Goal: Navigation & Orientation: Find specific page/section

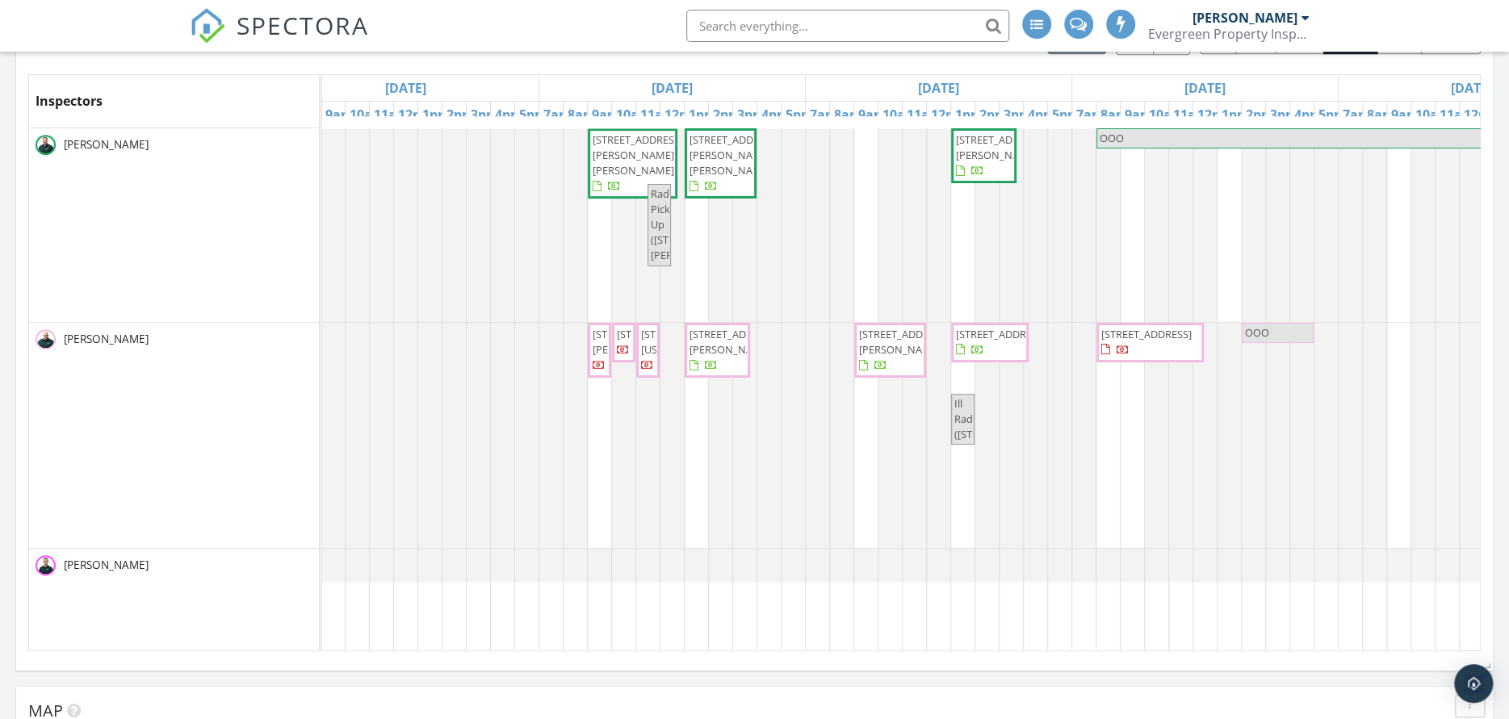
scroll to position [0, 48]
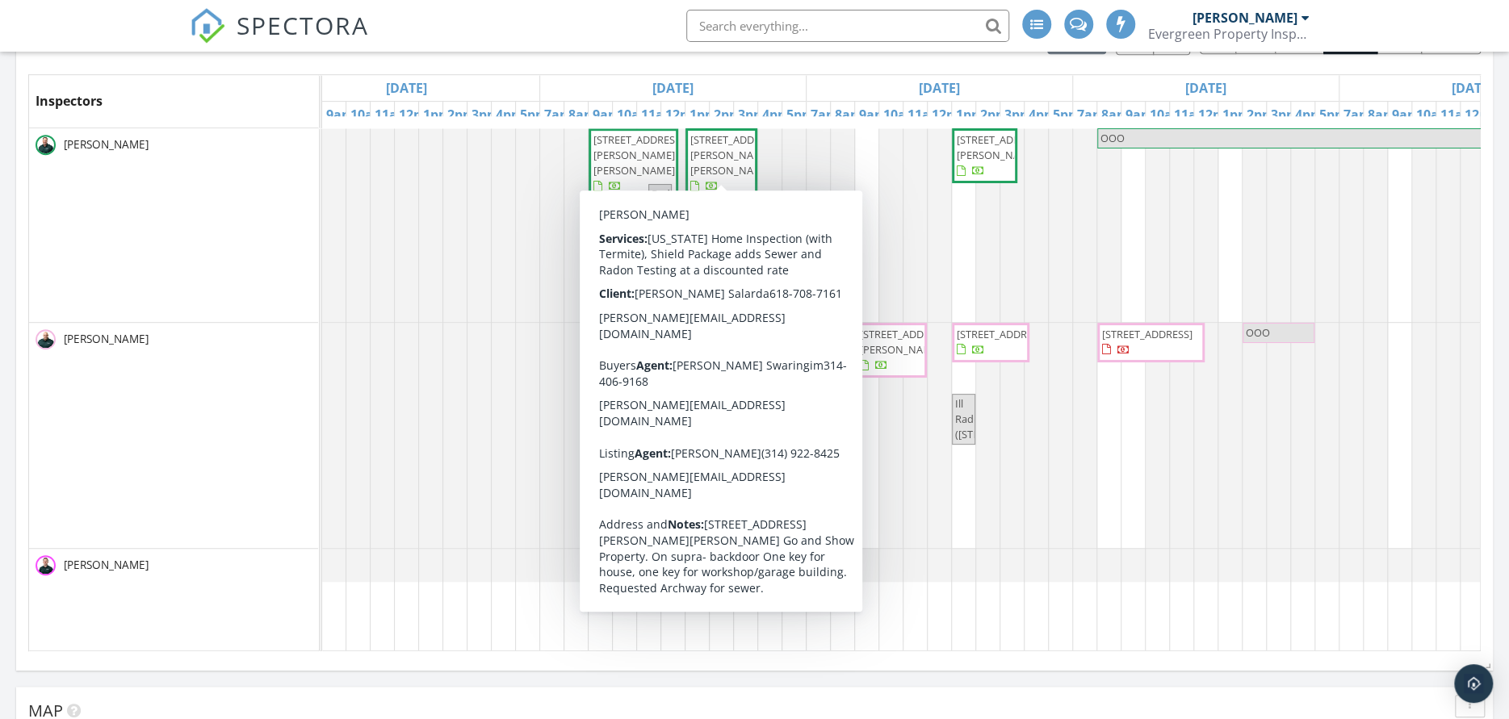
click at [713, 139] on span "2323 Konert Rd, Fenton 63026" at bounding box center [735, 154] width 90 height 45
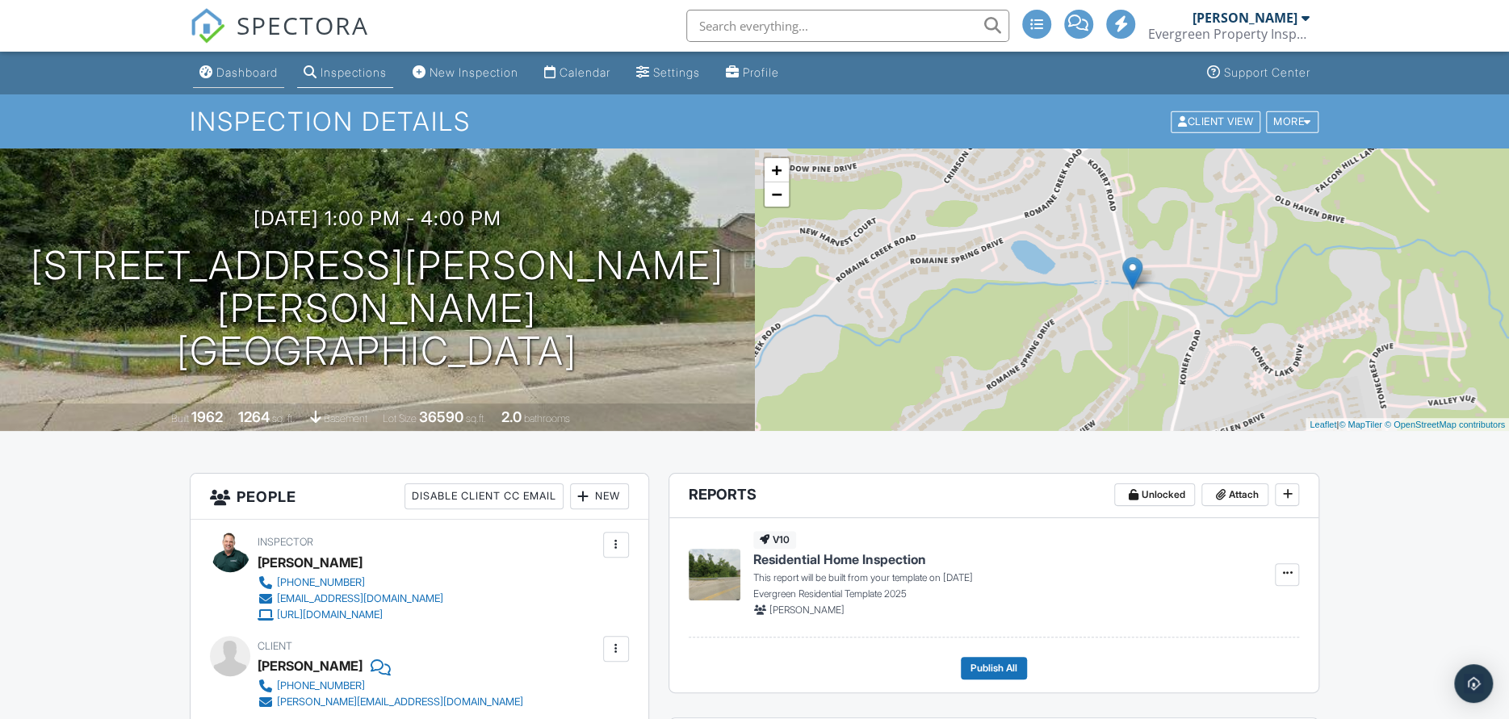
click at [245, 65] on div "Dashboard" at bounding box center [246, 72] width 61 height 14
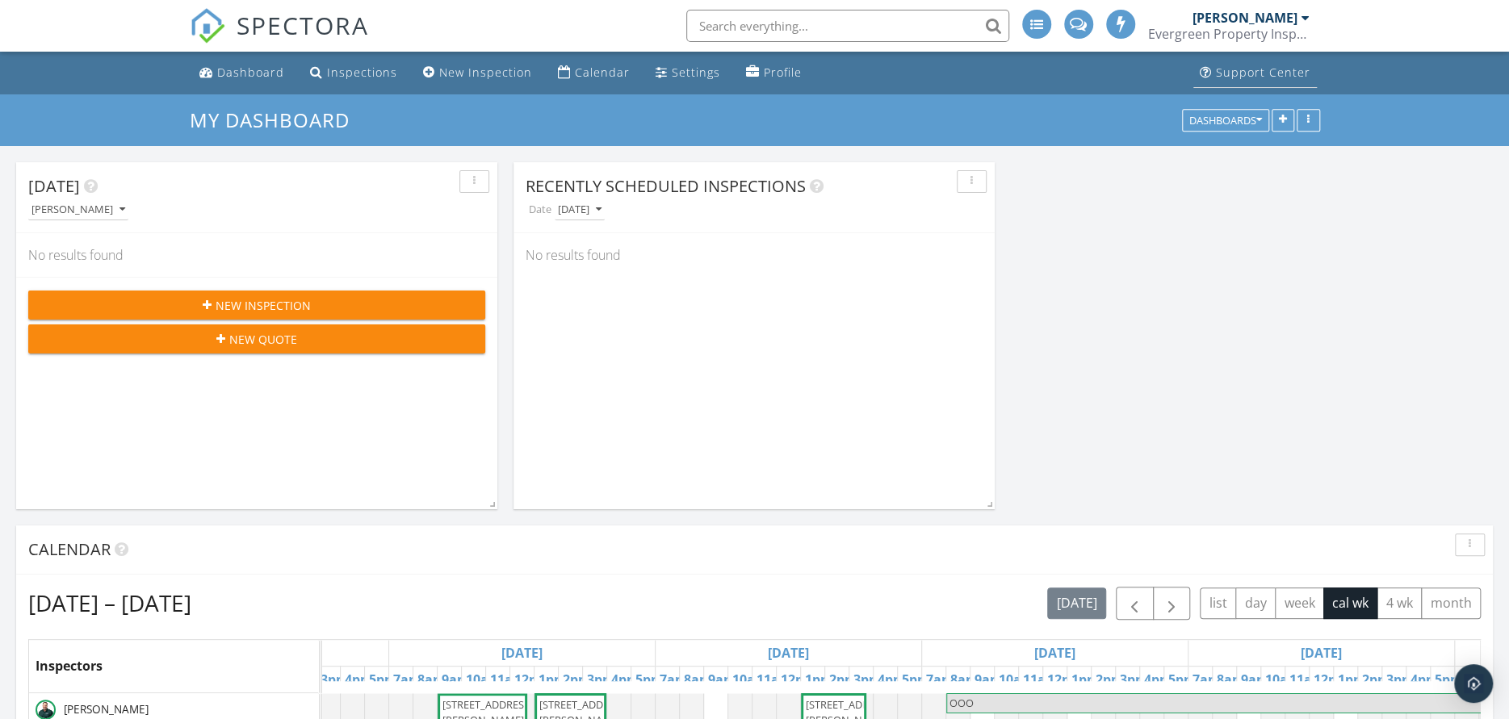
click at [1279, 69] on div "Support Center" at bounding box center [1263, 72] width 94 height 15
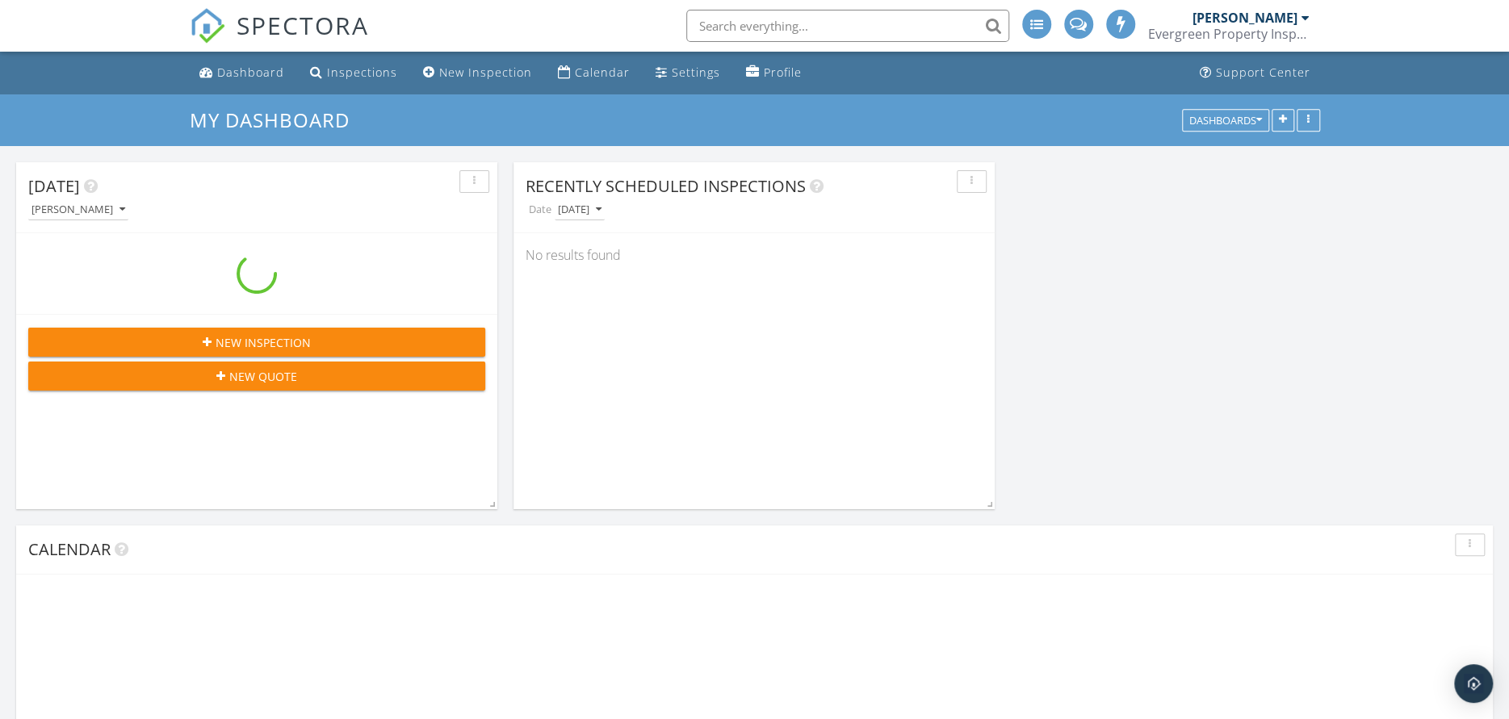
scroll to position [2502, 1533]
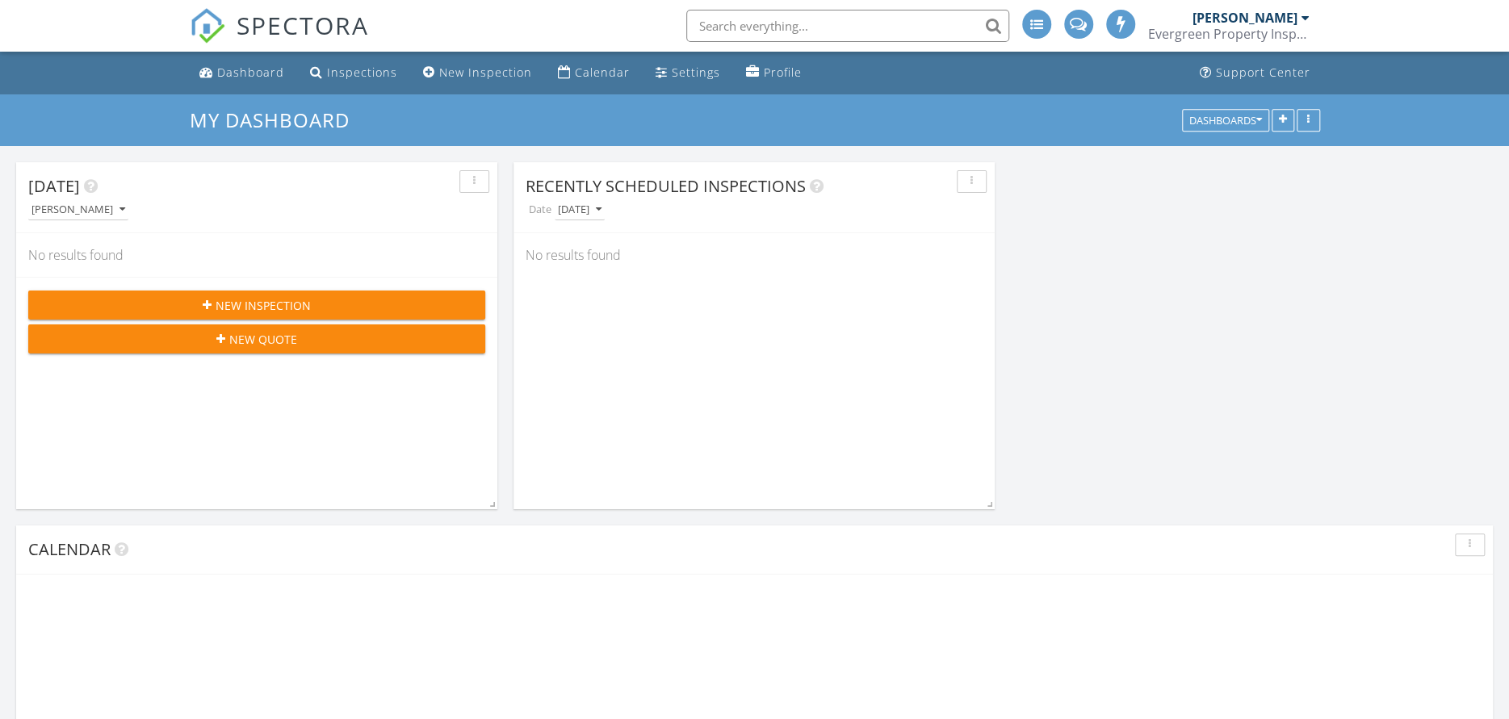
scroll to position [2502, 1533]
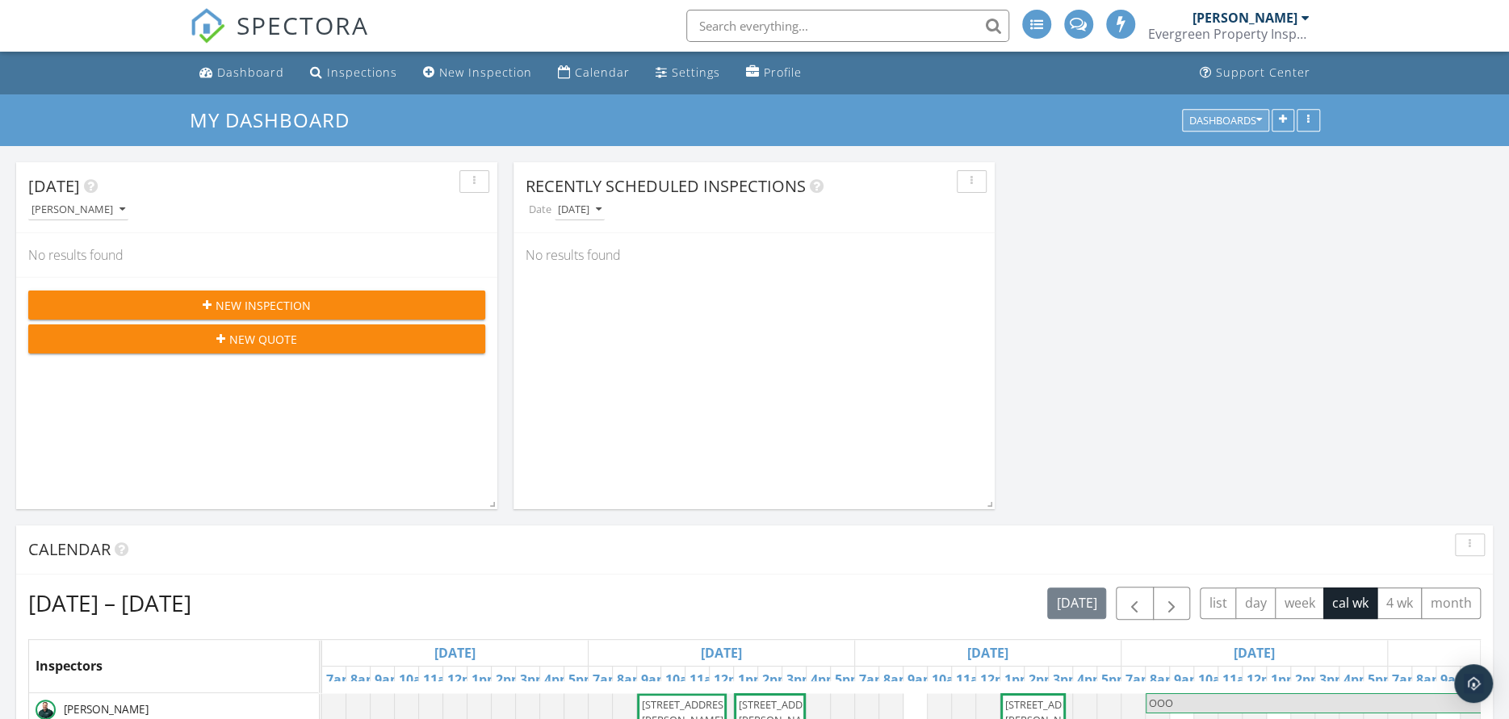
click at [1257, 115] on icon "button" at bounding box center [1259, 120] width 6 height 11
click at [1042, 129] on h3 "My Dashboard" at bounding box center [755, 119] width 1130 height 25
click at [1307, 119] on icon "button" at bounding box center [1308, 120] width 2 height 11
click at [988, 121] on h3 "My Dashboard" at bounding box center [755, 119] width 1130 height 25
click at [729, 20] on input "text" at bounding box center [847, 26] width 323 height 32
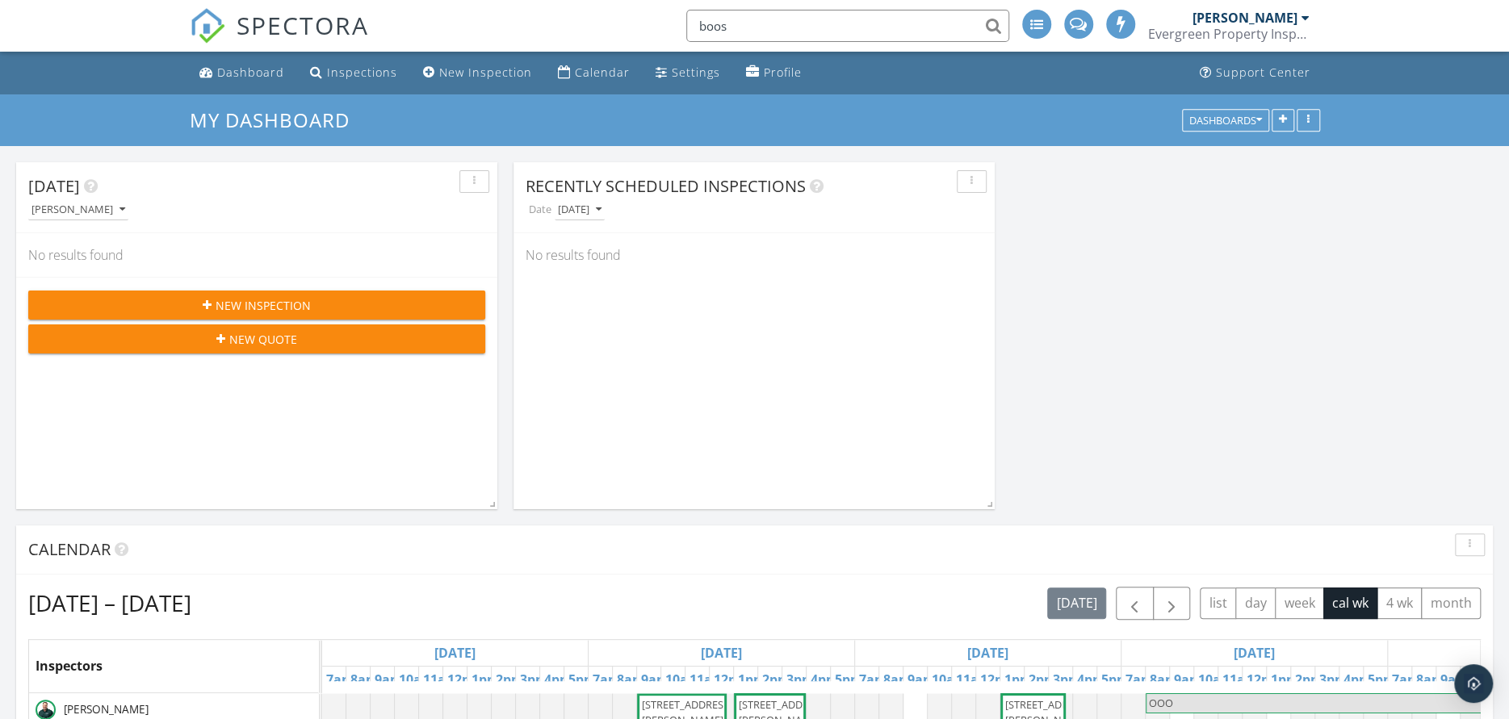
type input "boost"
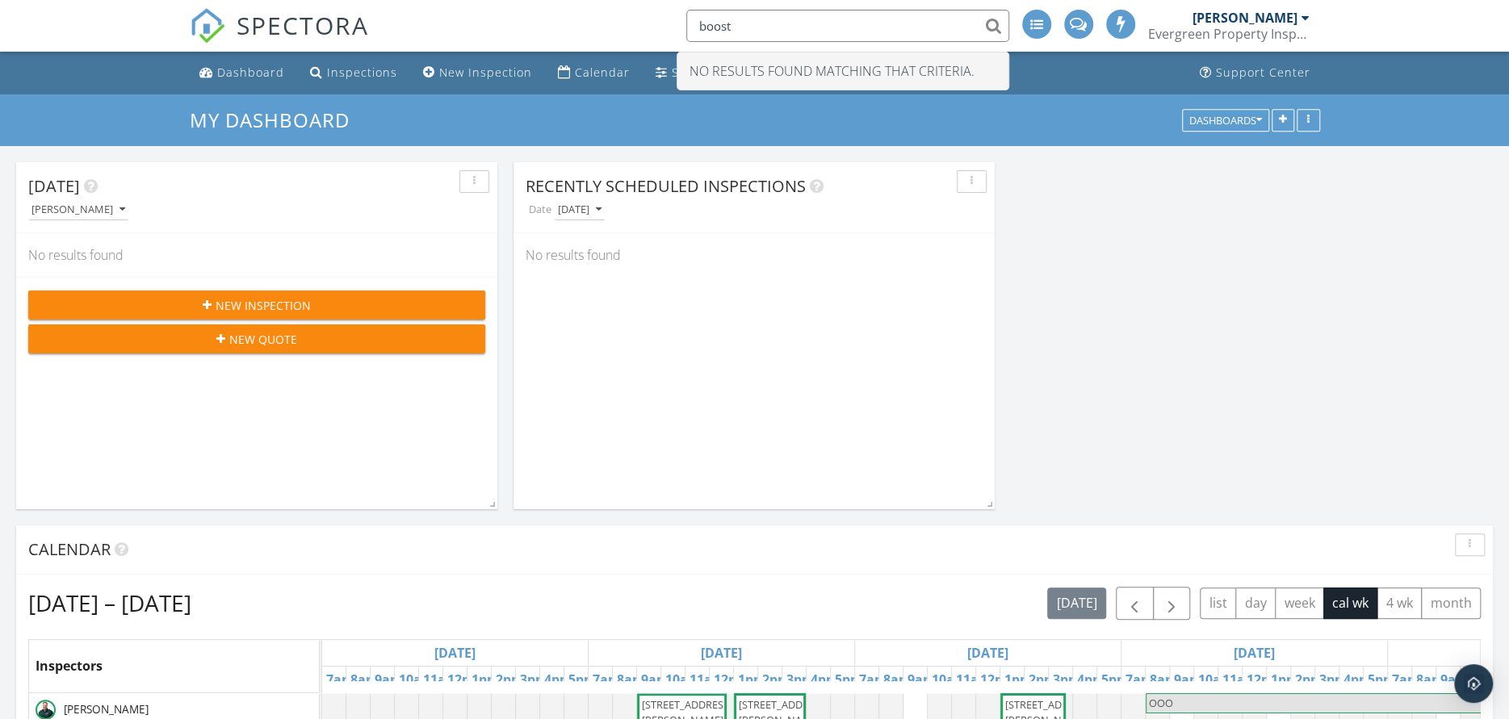
drag, startPoint x: 751, startPoint y: 23, endPoint x: 658, endPoint y: 32, distance: 93.3
click at [658, 32] on div "SPECTORA boost No results found matching that criteria. Eric Ruden Evergreen Pr…" at bounding box center [755, 26] width 1130 height 52
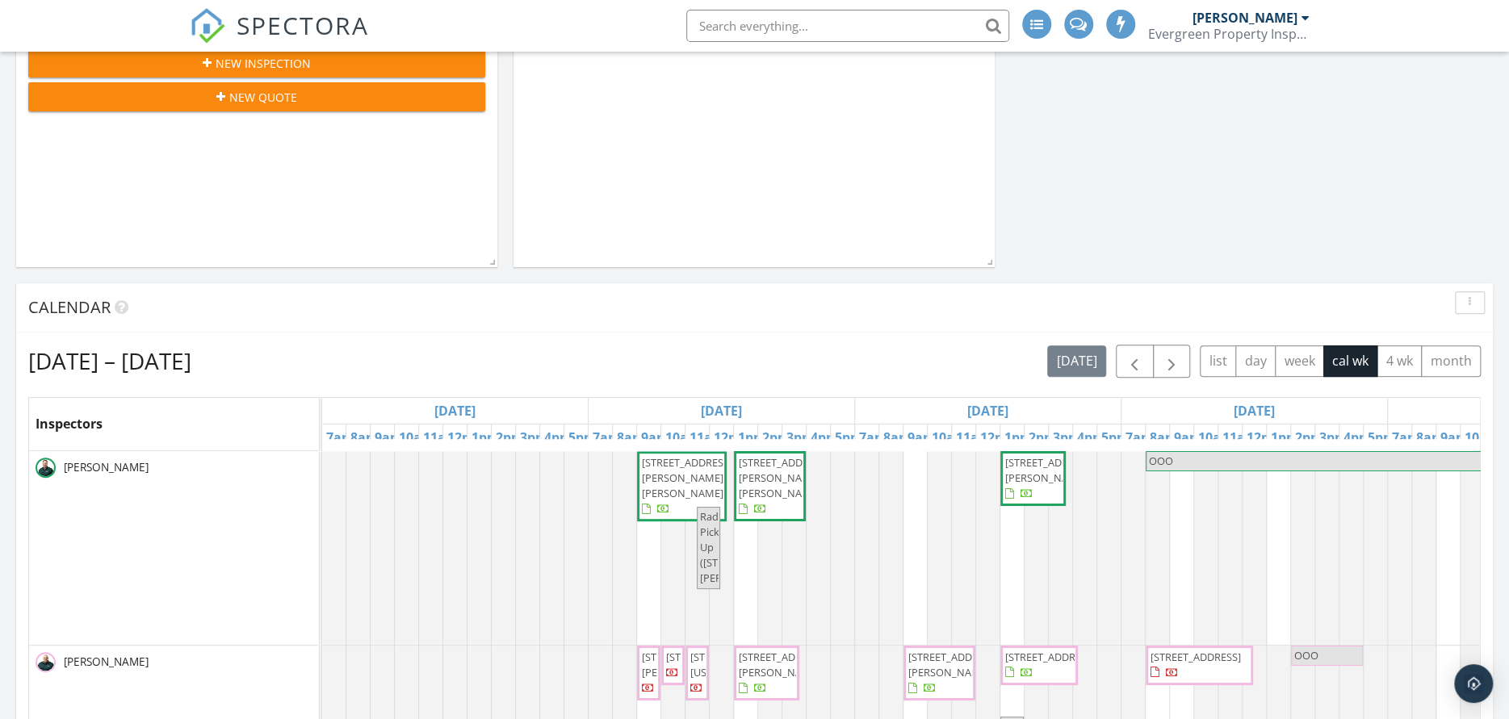
scroll to position [0, 0]
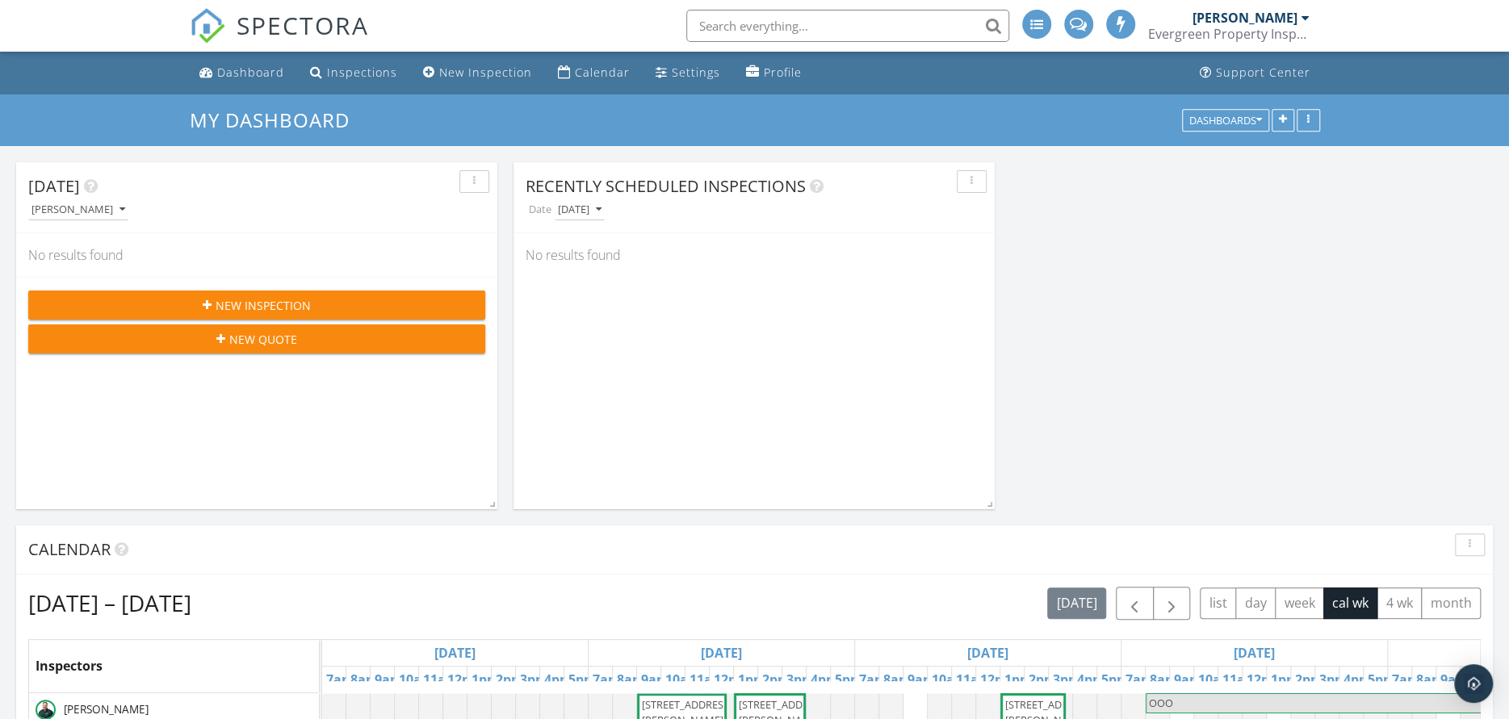
click at [943, 99] on div "My Dashboard Dashboards" at bounding box center [754, 120] width 1509 height 52
click at [939, 114] on h3 "My Dashboard" at bounding box center [755, 119] width 1130 height 25
click at [943, 109] on h3 "My Dashboard" at bounding box center [755, 119] width 1130 height 25
click at [253, 73] on div "Dashboard" at bounding box center [250, 72] width 67 height 15
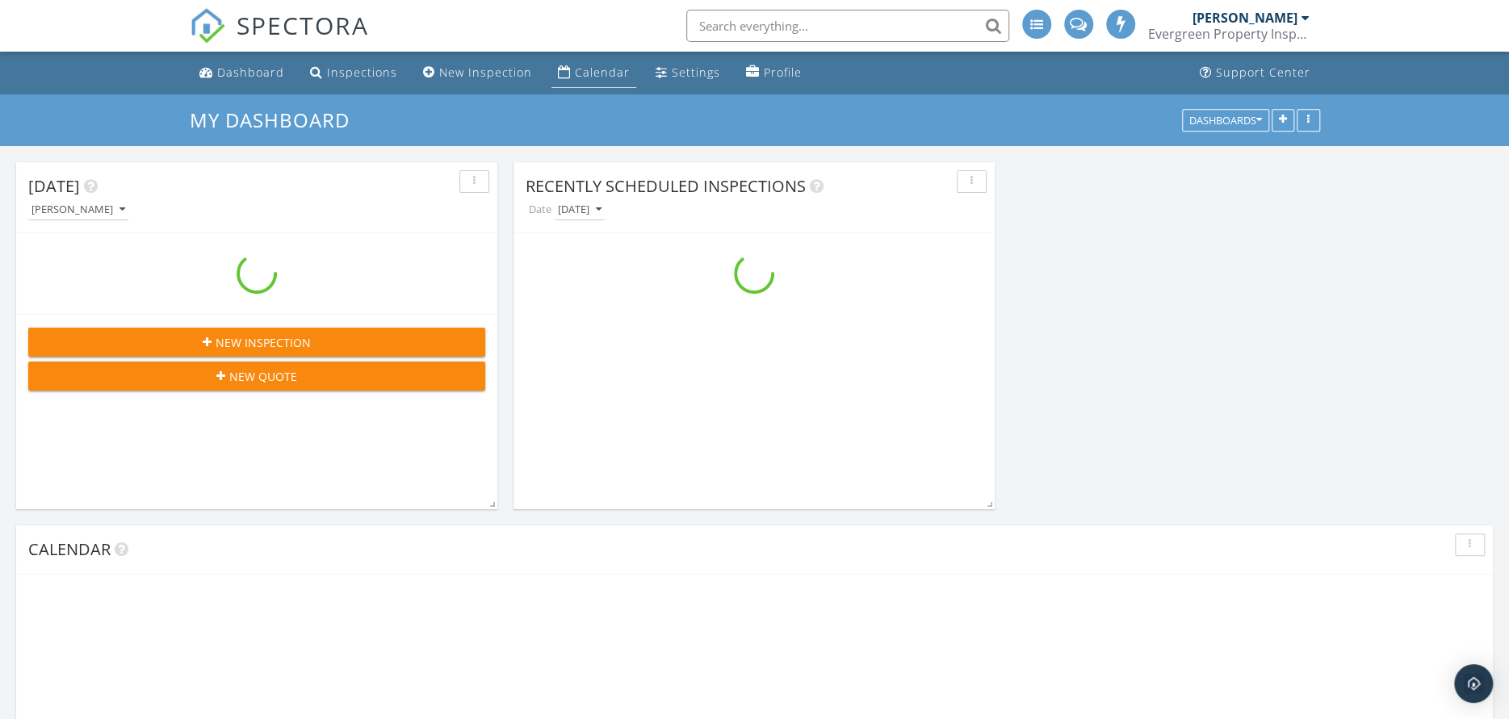
scroll to position [2502, 1533]
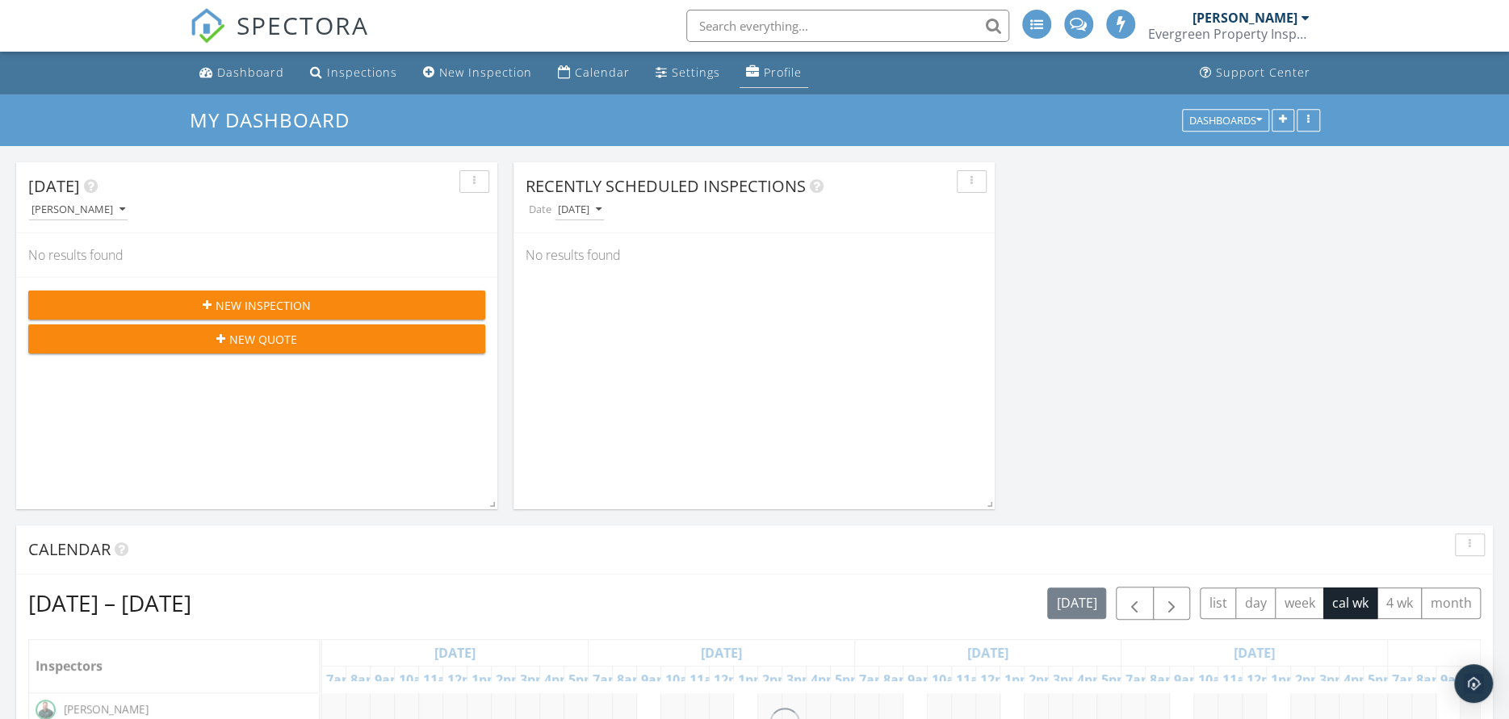
click at [775, 68] on div "Profile" at bounding box center [783, 72] width 38 height 15
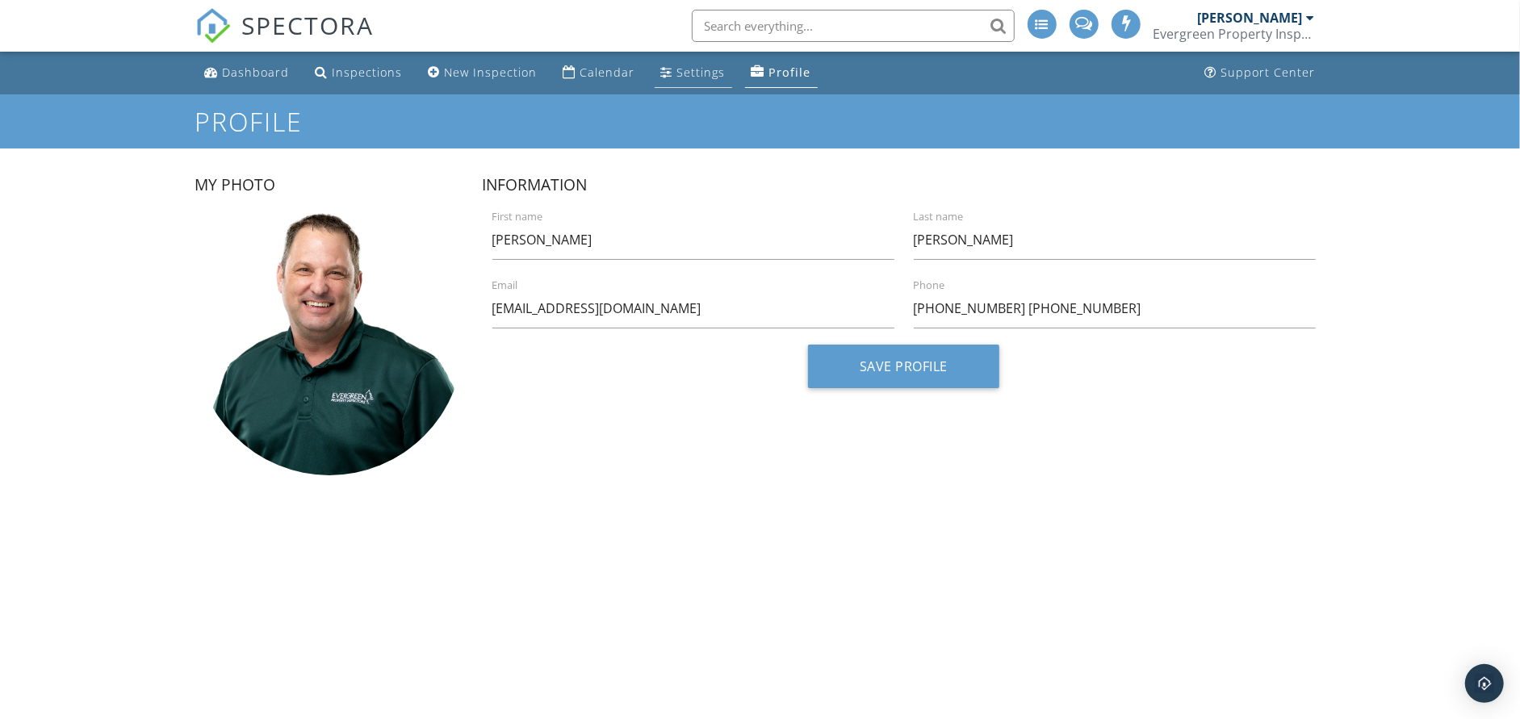
click at [693, 73] on div "Settings" at bounding box center [701, 72] width 48 height 15
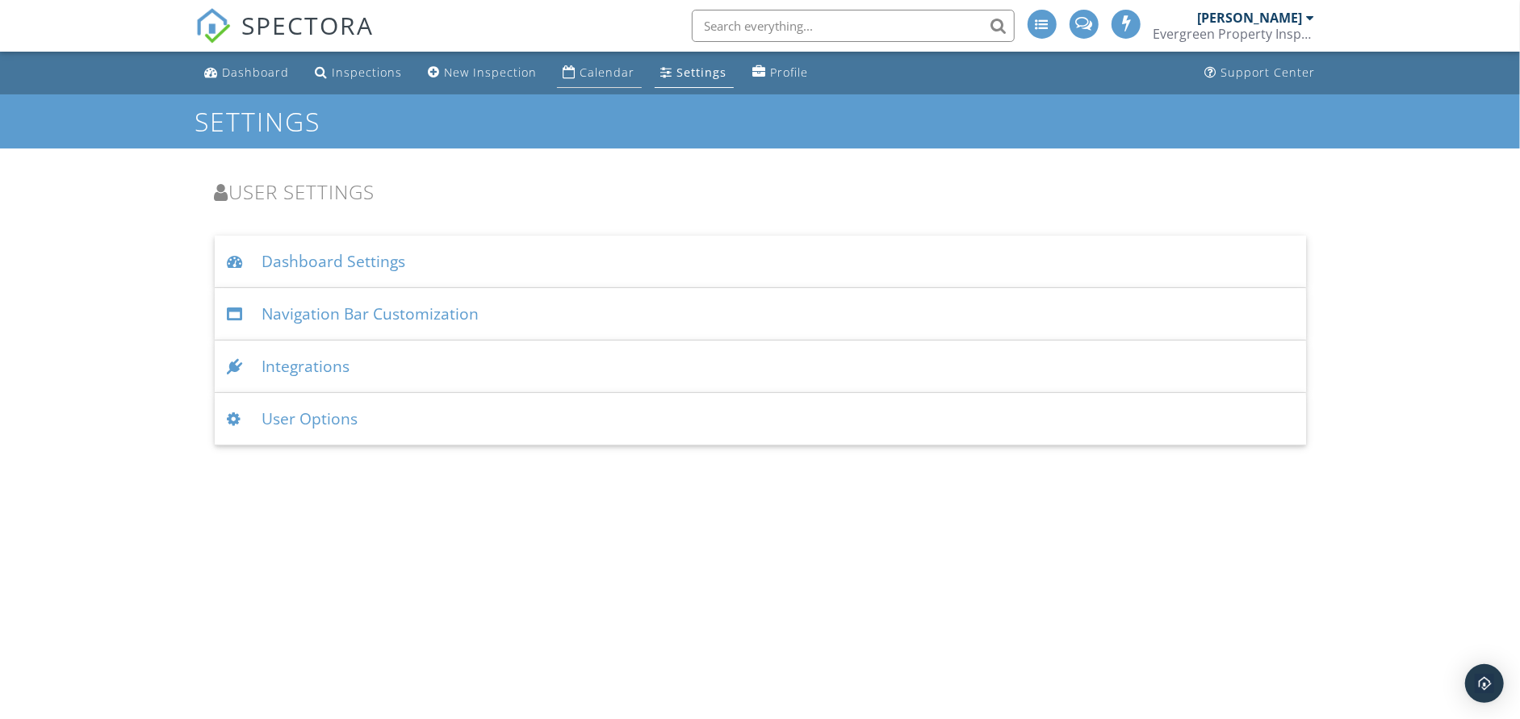
click at [563, 68] on div "Calendar" at bounding box center [569, 71] width 13 height 13
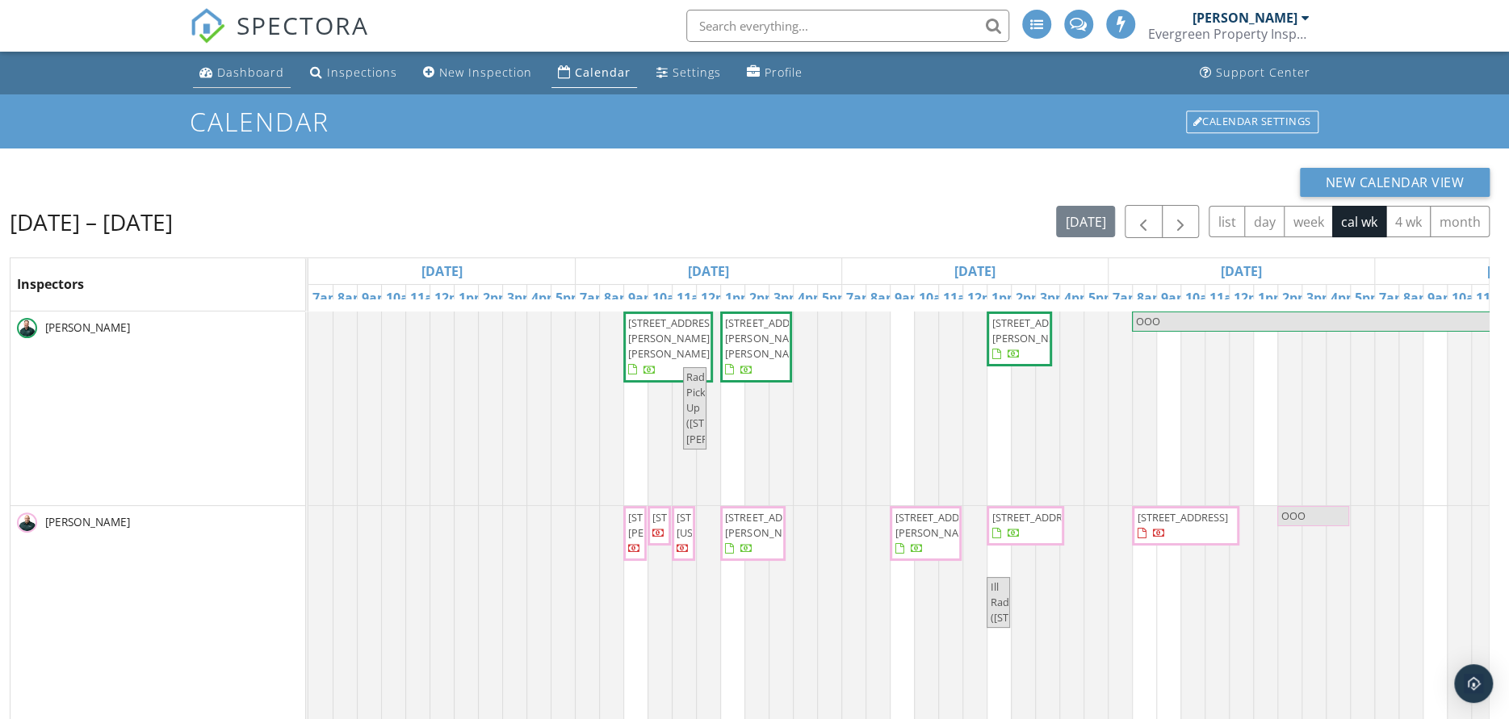
click at [257, 69] on div "Dashboard" at bounding box center [250, 72] width 67 height 15
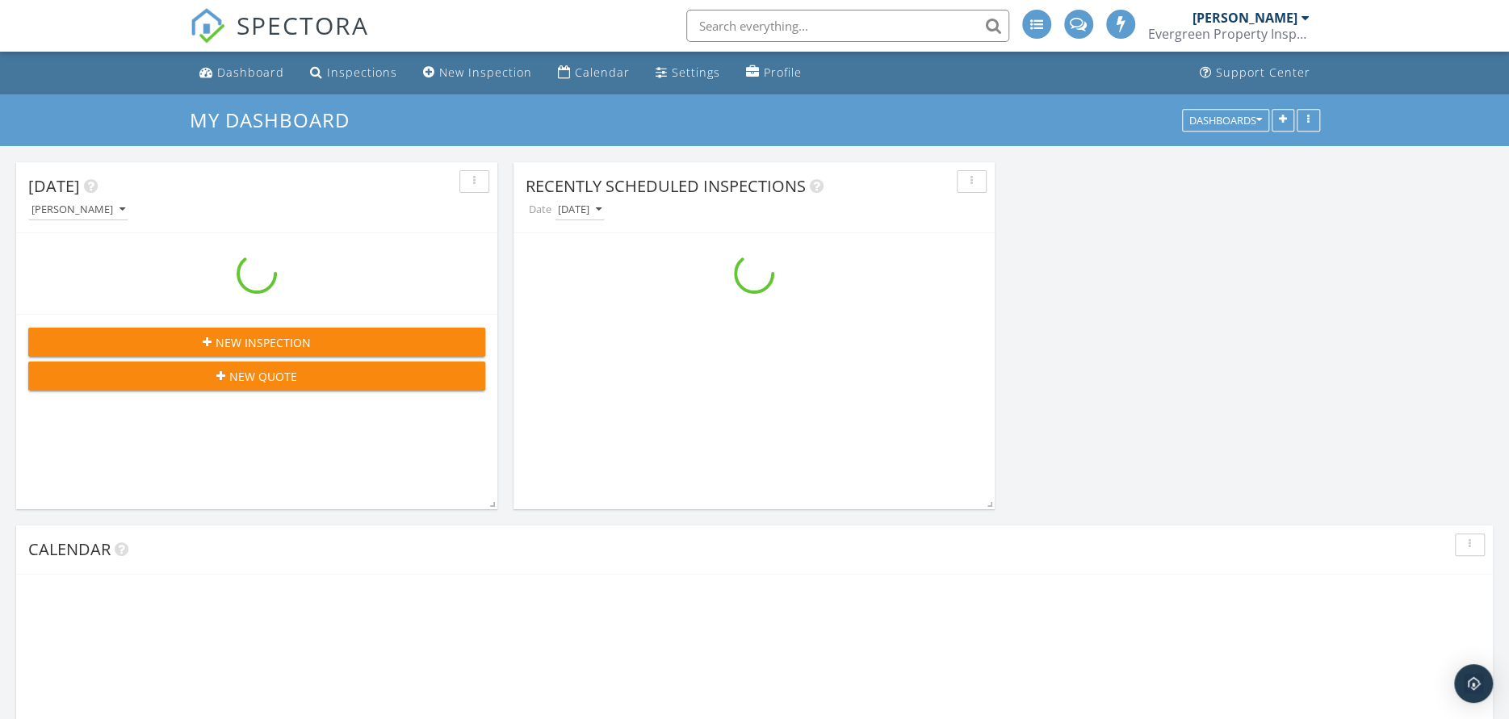
scroll to position [2502, 1533]
